Goal: Check status: Check status

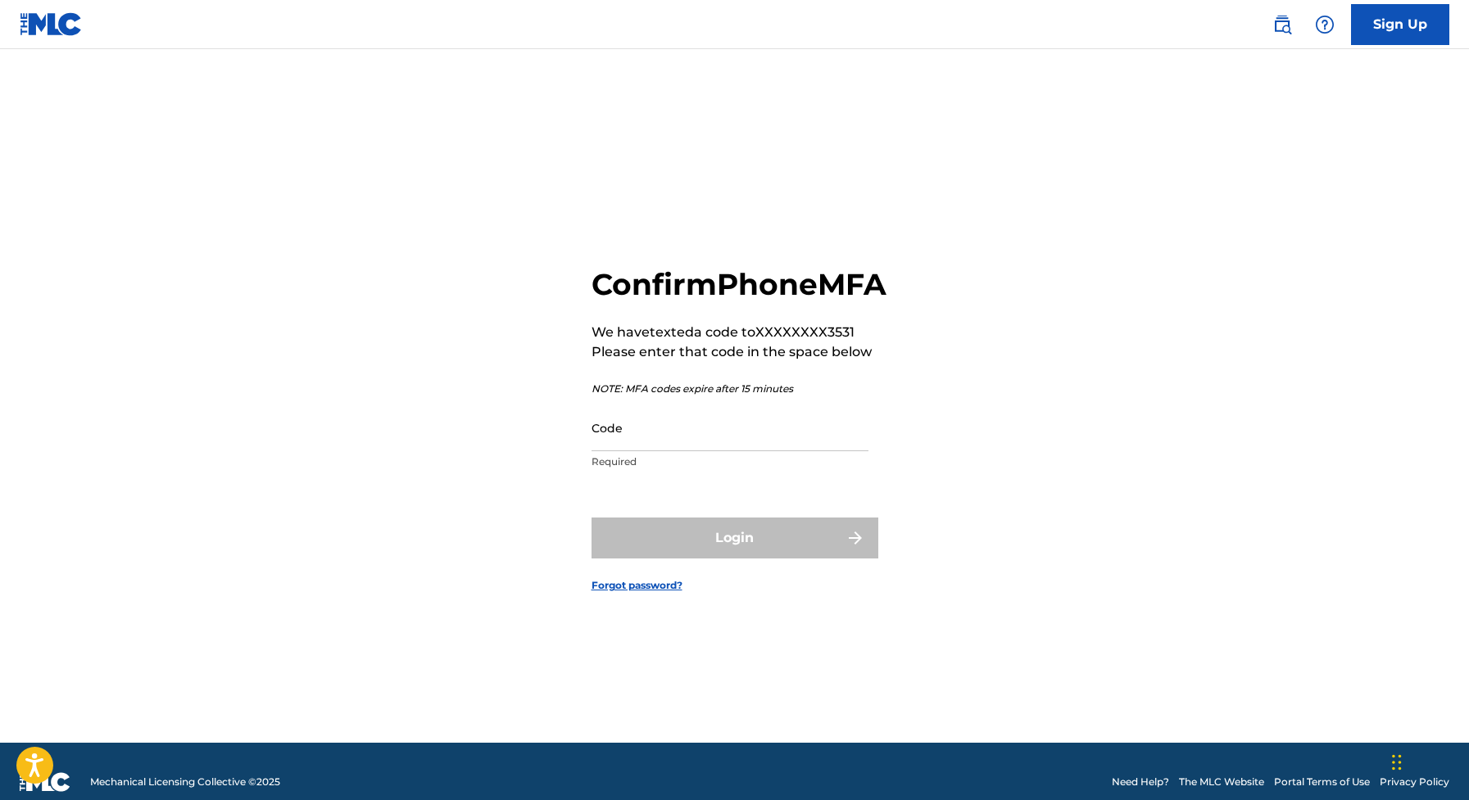
click at [613, 450] on input "Code" at bounding box center [729, 428] width 277 height 47
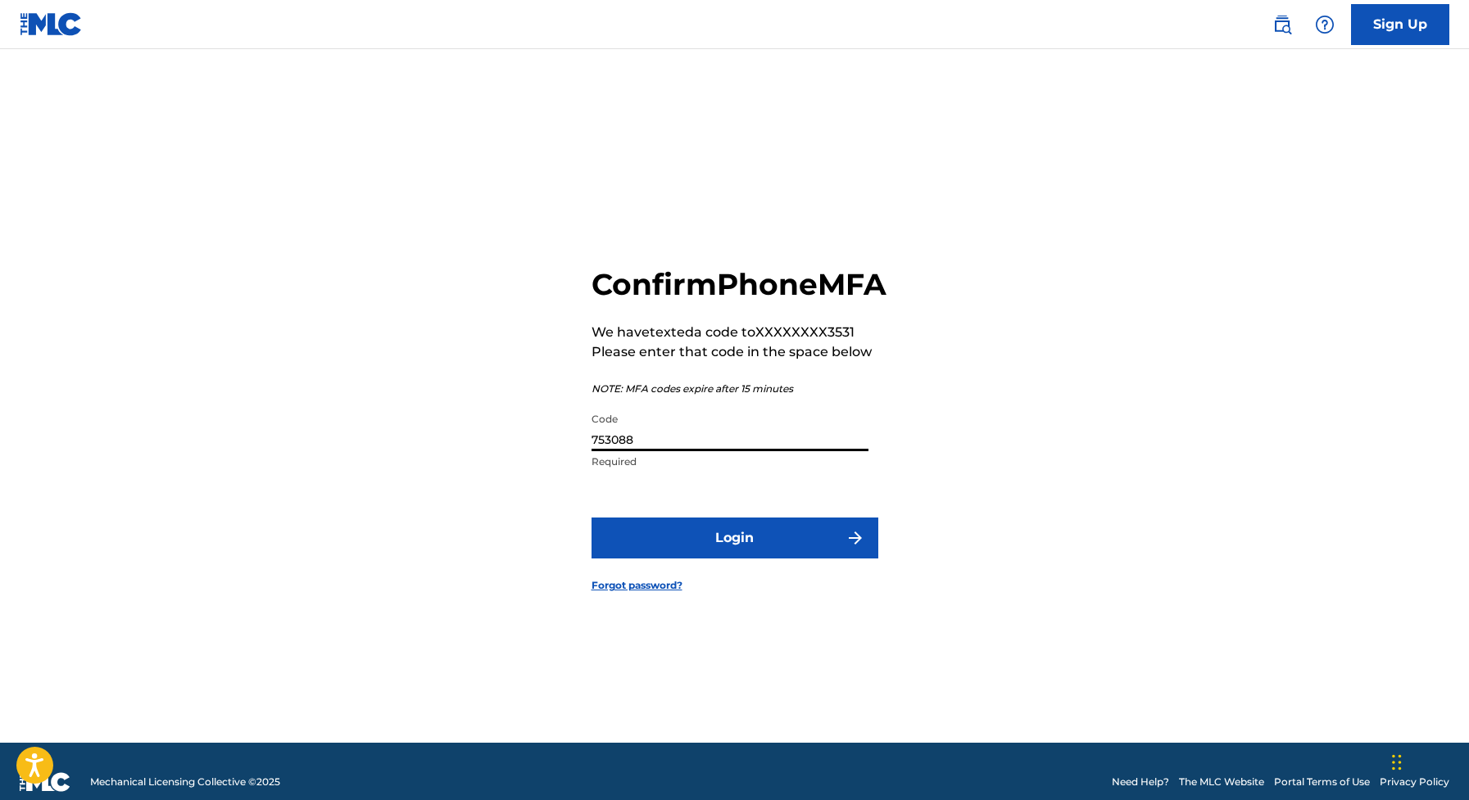
type input "753088"
click at [671, 559] on button "Login" at bounding box center [734, 538] width 287 height 41
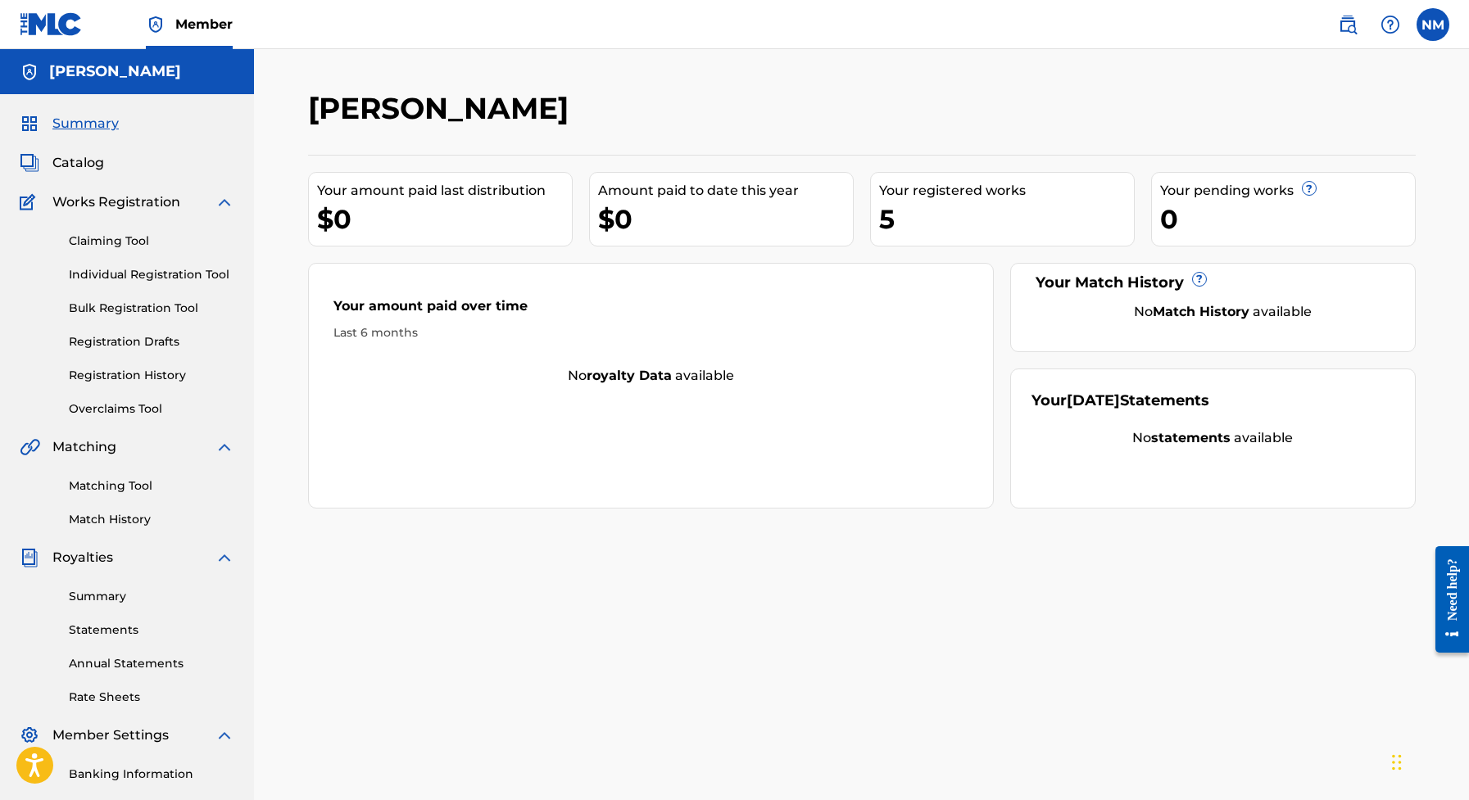
click at [113, 607] on div "Summary Statements Annual Statements Rate Sheets" at bounding box center [127, 637] width 215 height 138
click at [113, 604] on link "Summary" at bounding box center [151, 596] width 165 height 17
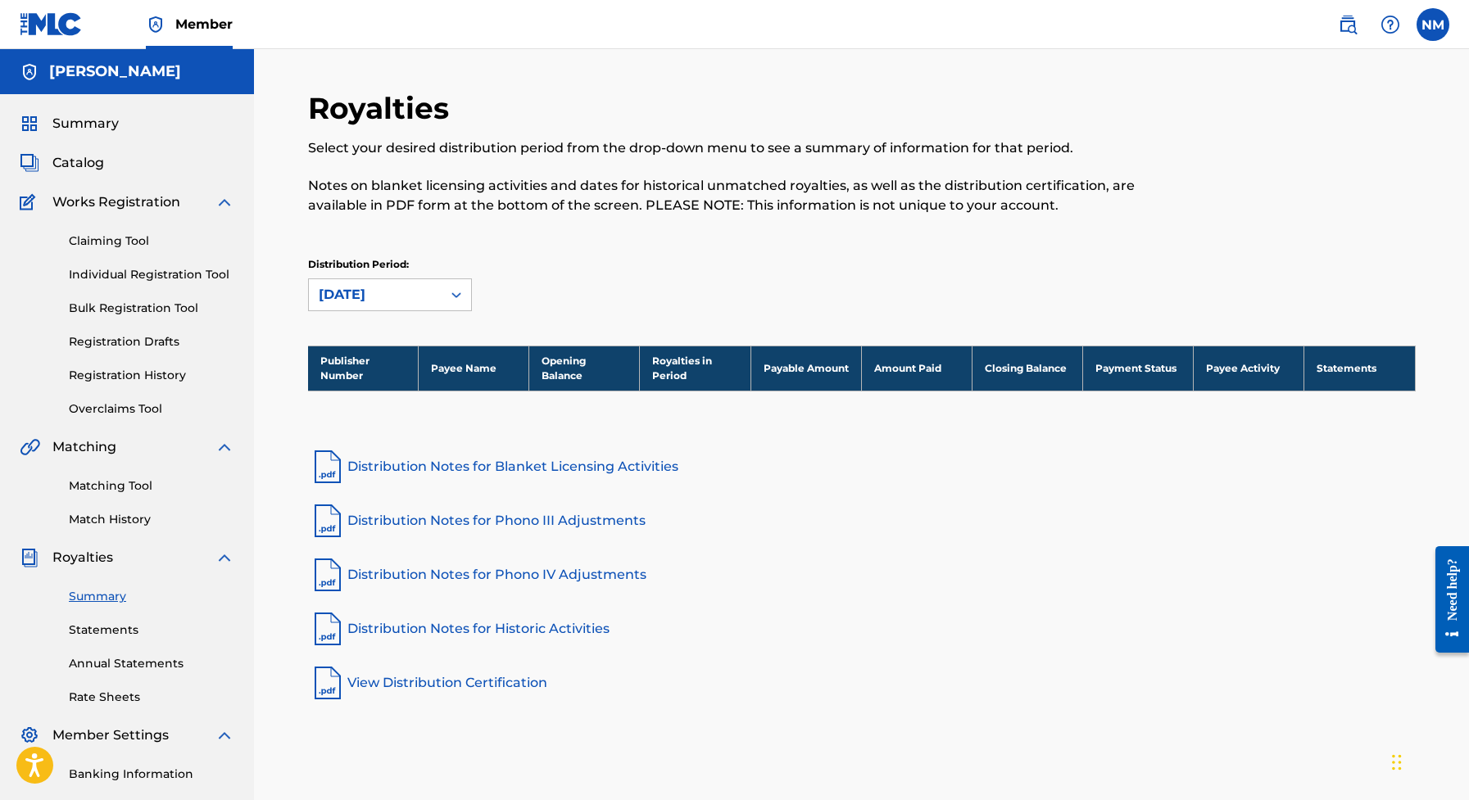
click at [103, 627] on link "Statements" at bounding box center [151, 630] width 165 height 17
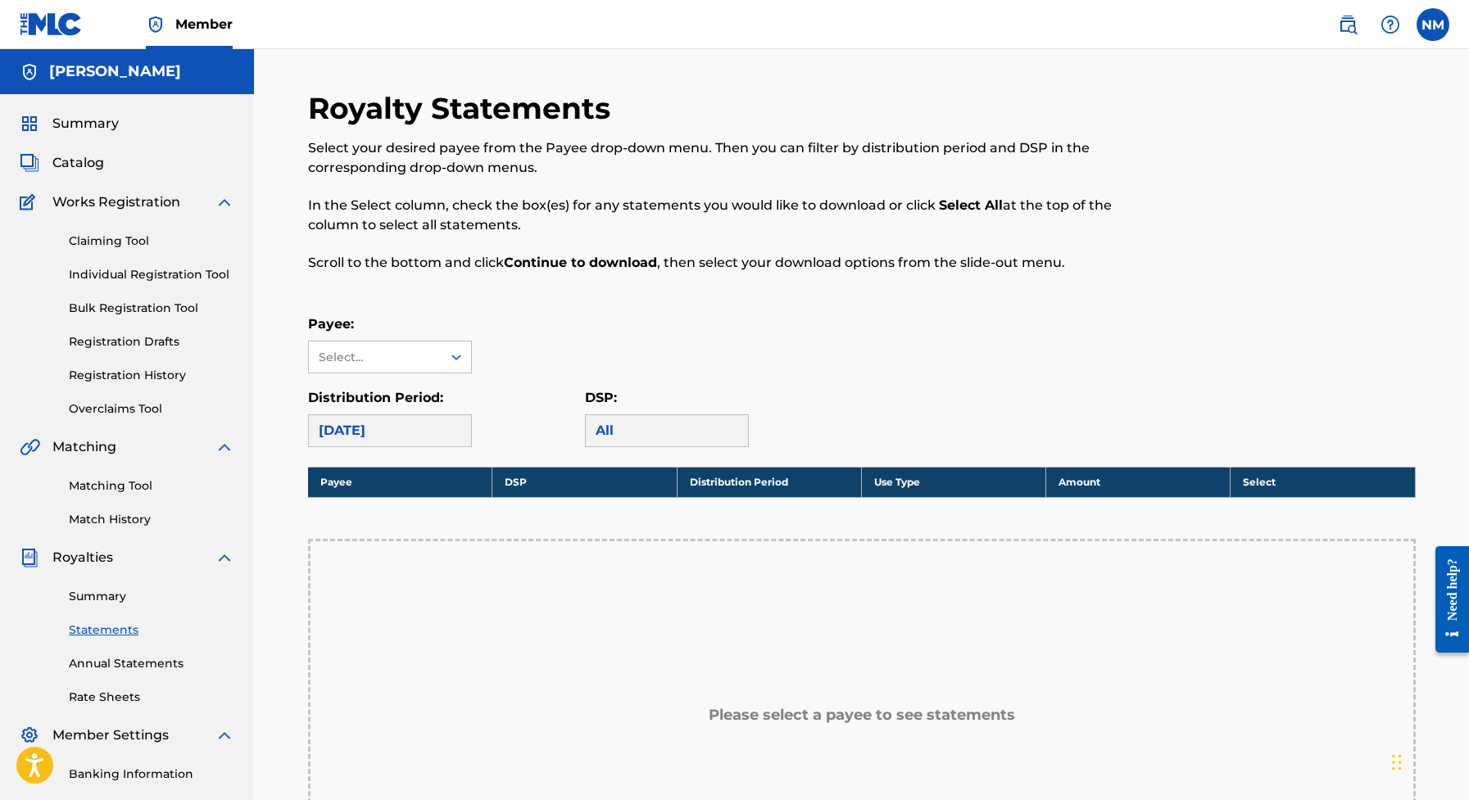
click at [90, 602] on link "Summary" at bounding box center [151, 596] width 165 height 17
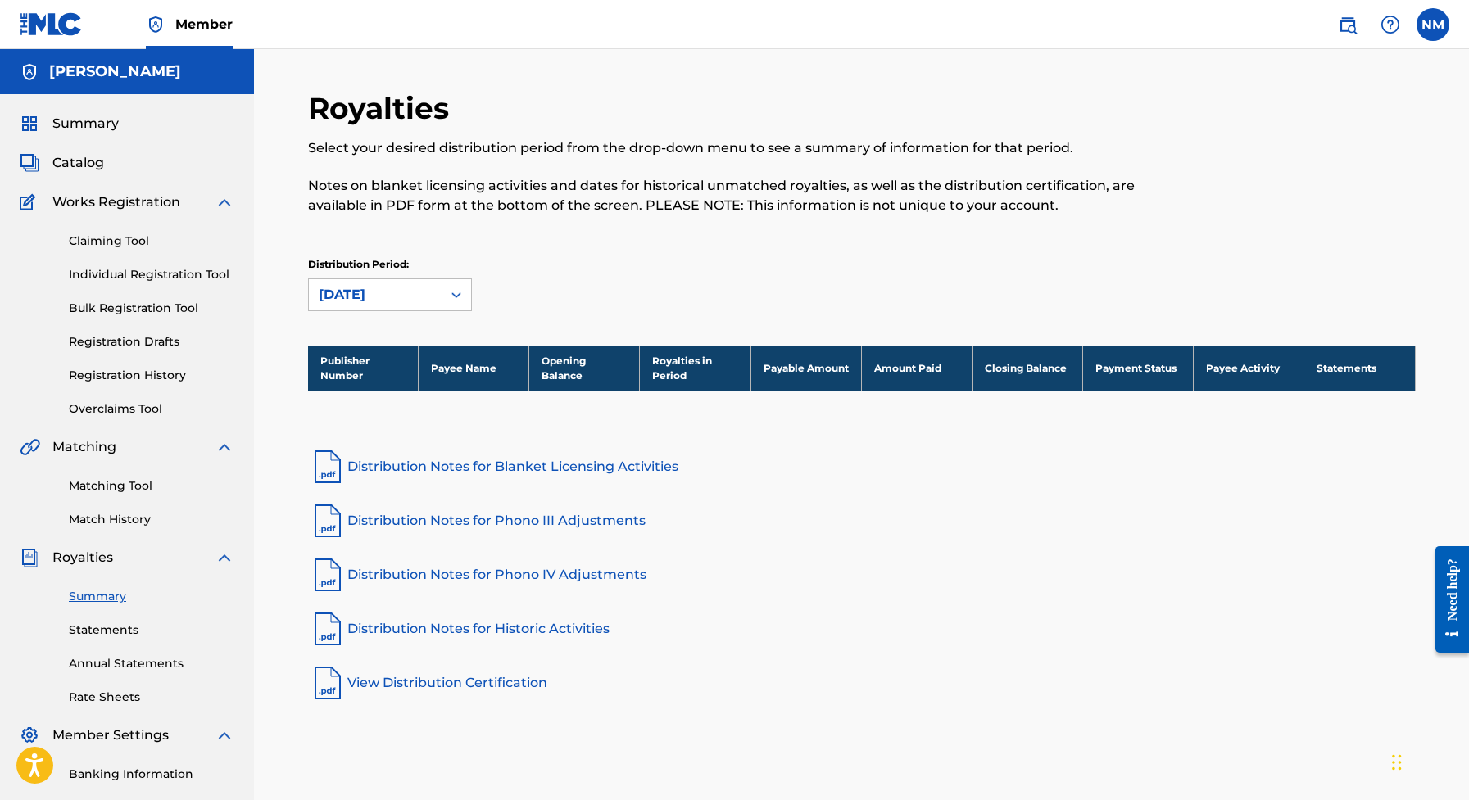
click at [108, 109] on div "Summary Catalog Works Registration Claiming Tool Individual Registration Tool B…" at bounding box center [127, 515] width 254 height 843
click at [103, 122] on span "Summary" at bounding box center [85, 124] width 66 height 20
